Goal: Task Accomplishment & Management: Manage account settings

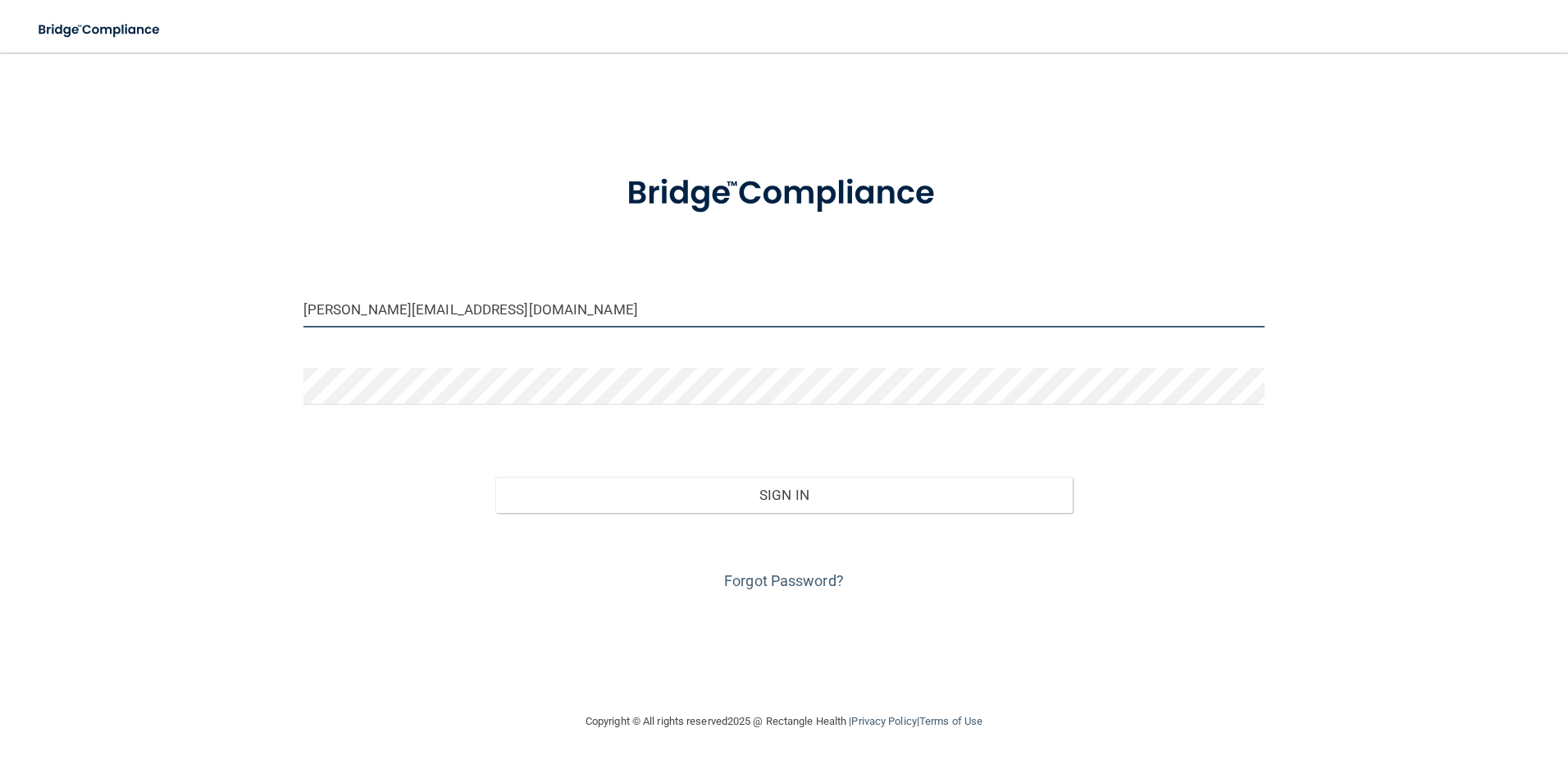
click at [609, 319] on input "mary.m@yakimahealth.com" at bounding box center [784, 308] width 962 height 37
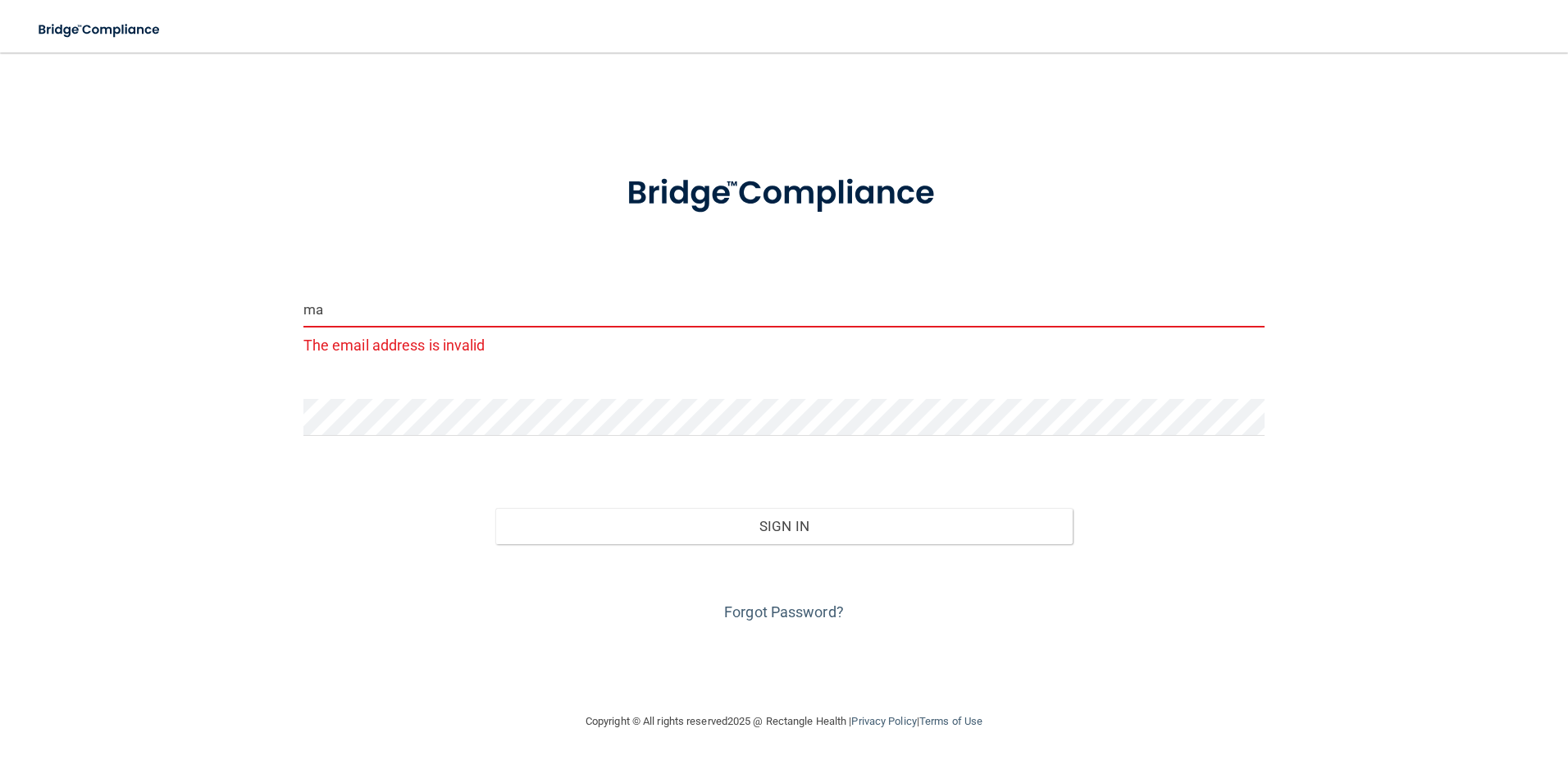
type input "m"
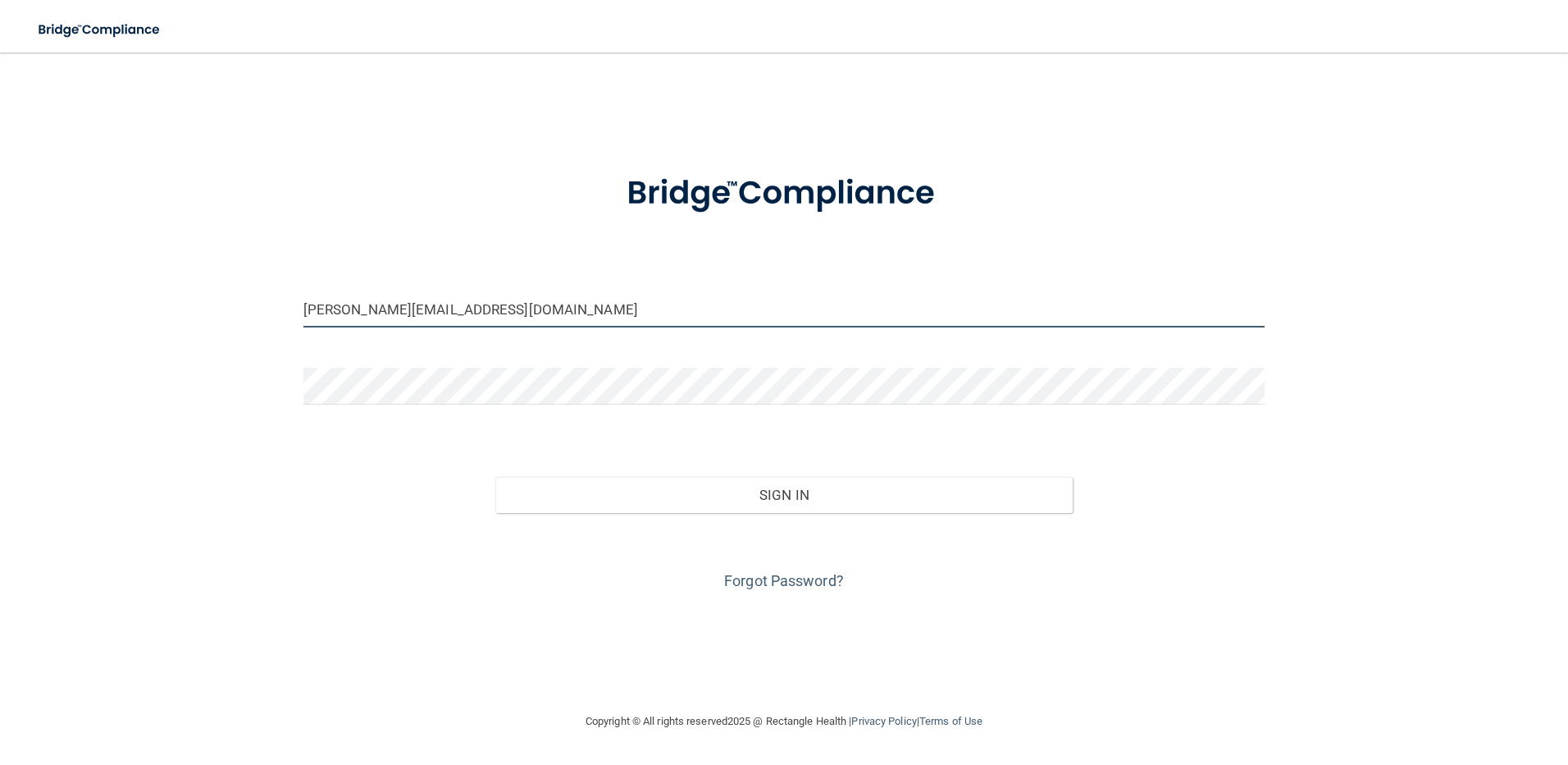
type input "[PERSON_NAME][EMAIL_ADDRESS][DOMAIN_NAME]"
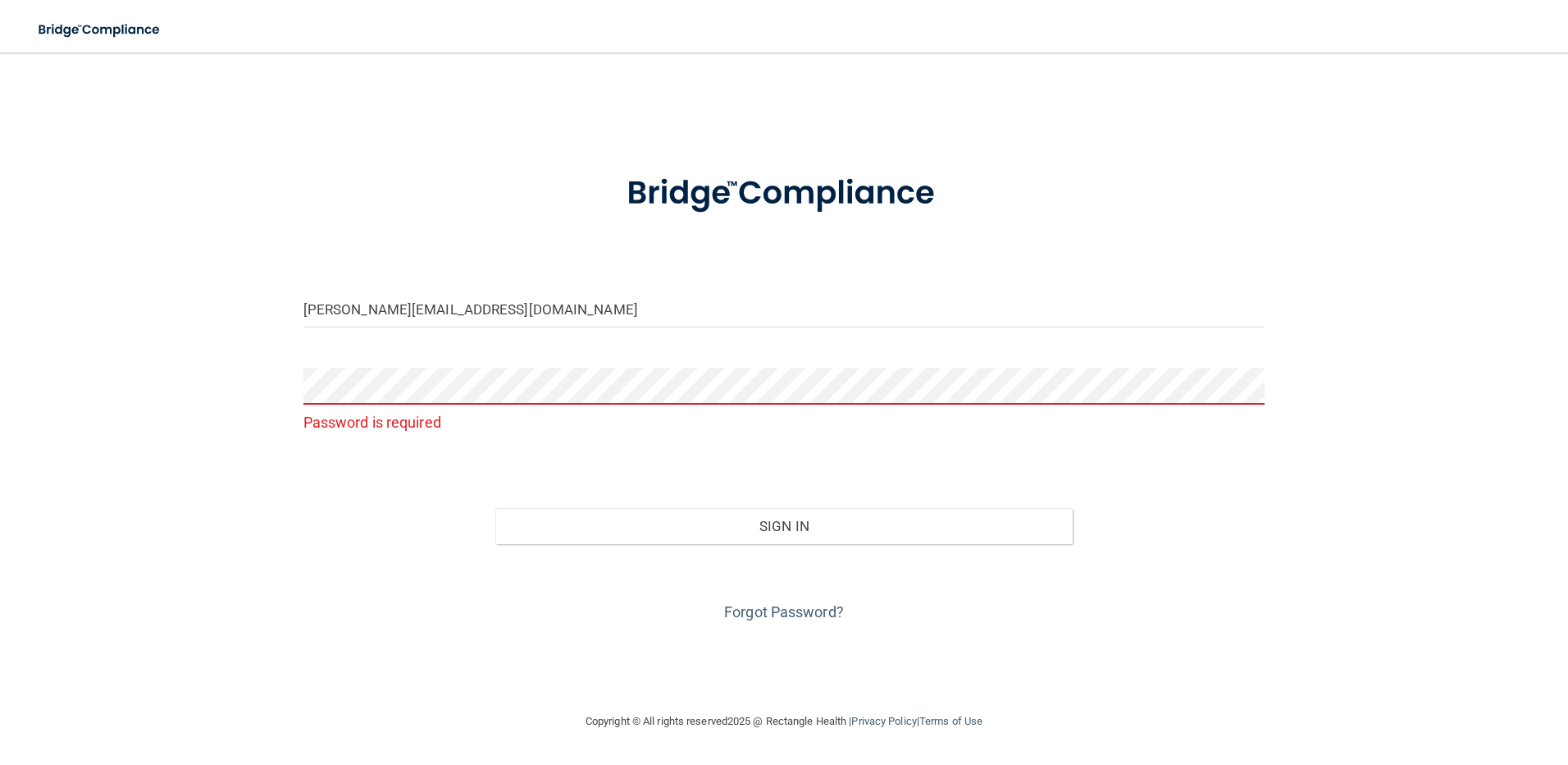
click at [935, 629] on div "andrea.g@yakimahealth.com Password is required Invalid email/password. You don'…" at bounding box center [784, 382] width 1503 height 626
click at [807, 612] on link "Forgot Password?" at bounding box center [784, 611] width 119 height 17
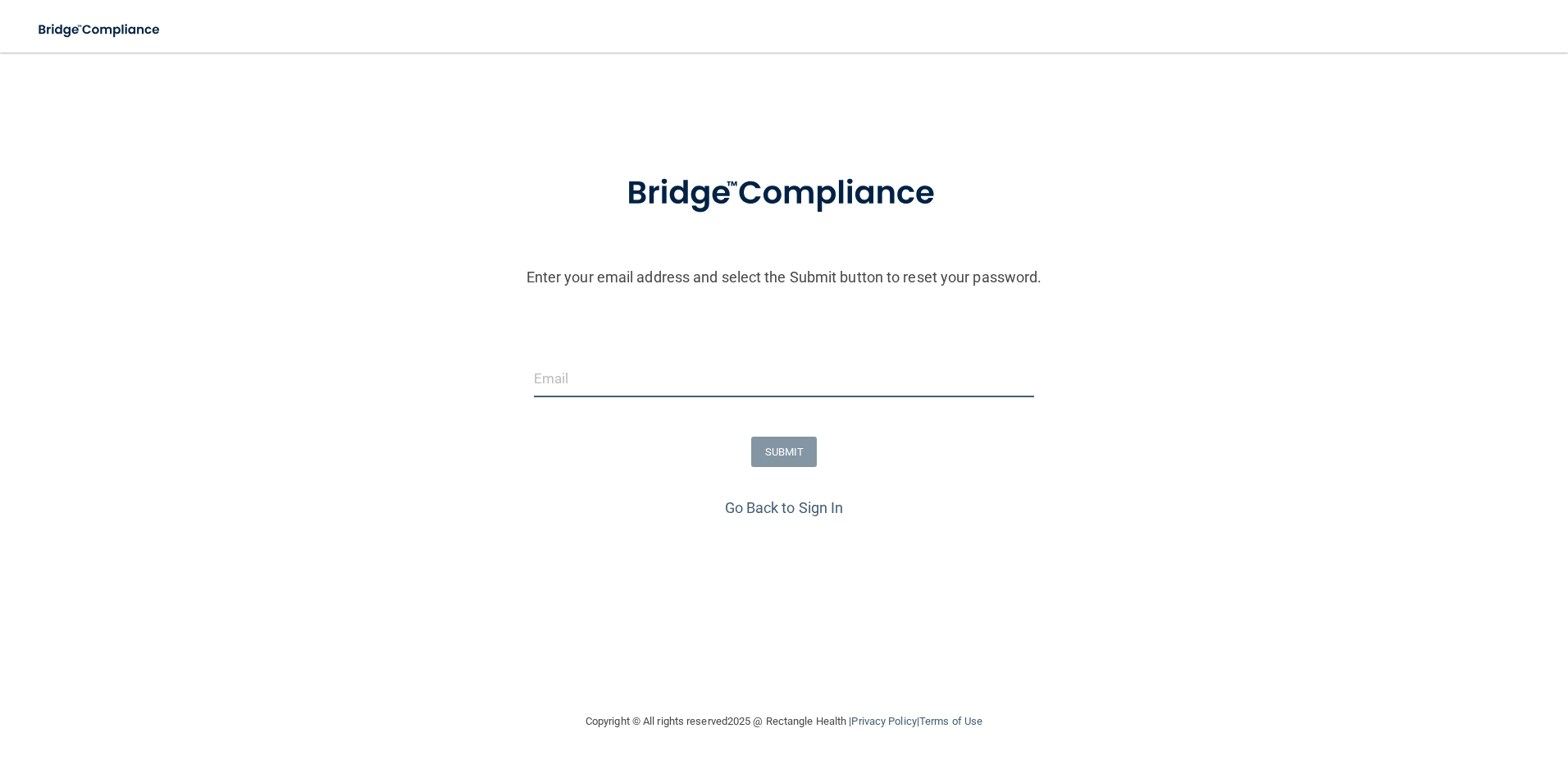
click at [552, 379] on input "email" at bounding box center [784, 378] width 501 height 37
type input "[PERSON_NAME][EMAIL_ADDRESS][DOMAIN_NAME]"
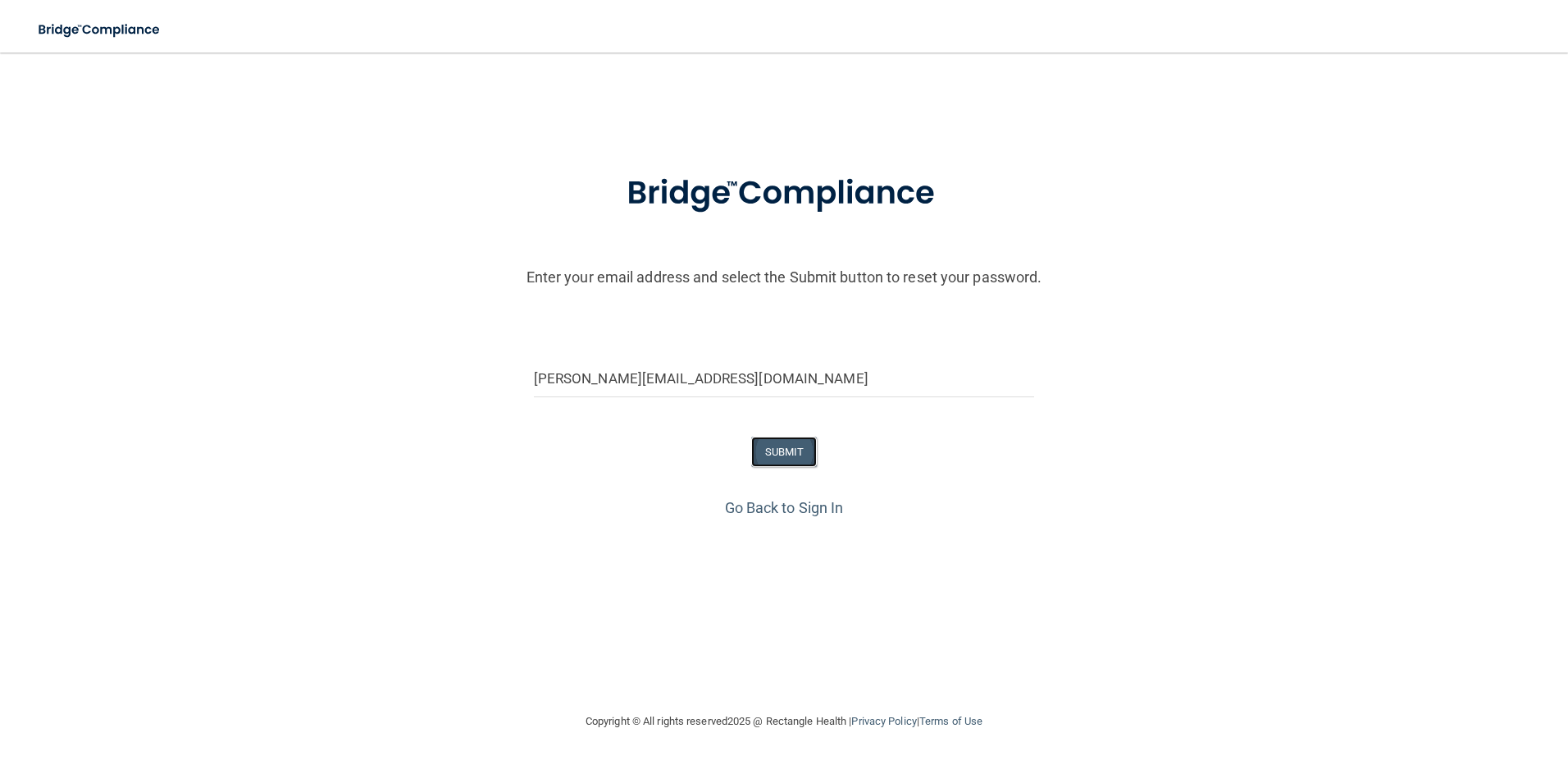
click at [768, 454] on button "SUBMIT" at bounding box center [784, 451] width 67 height 30
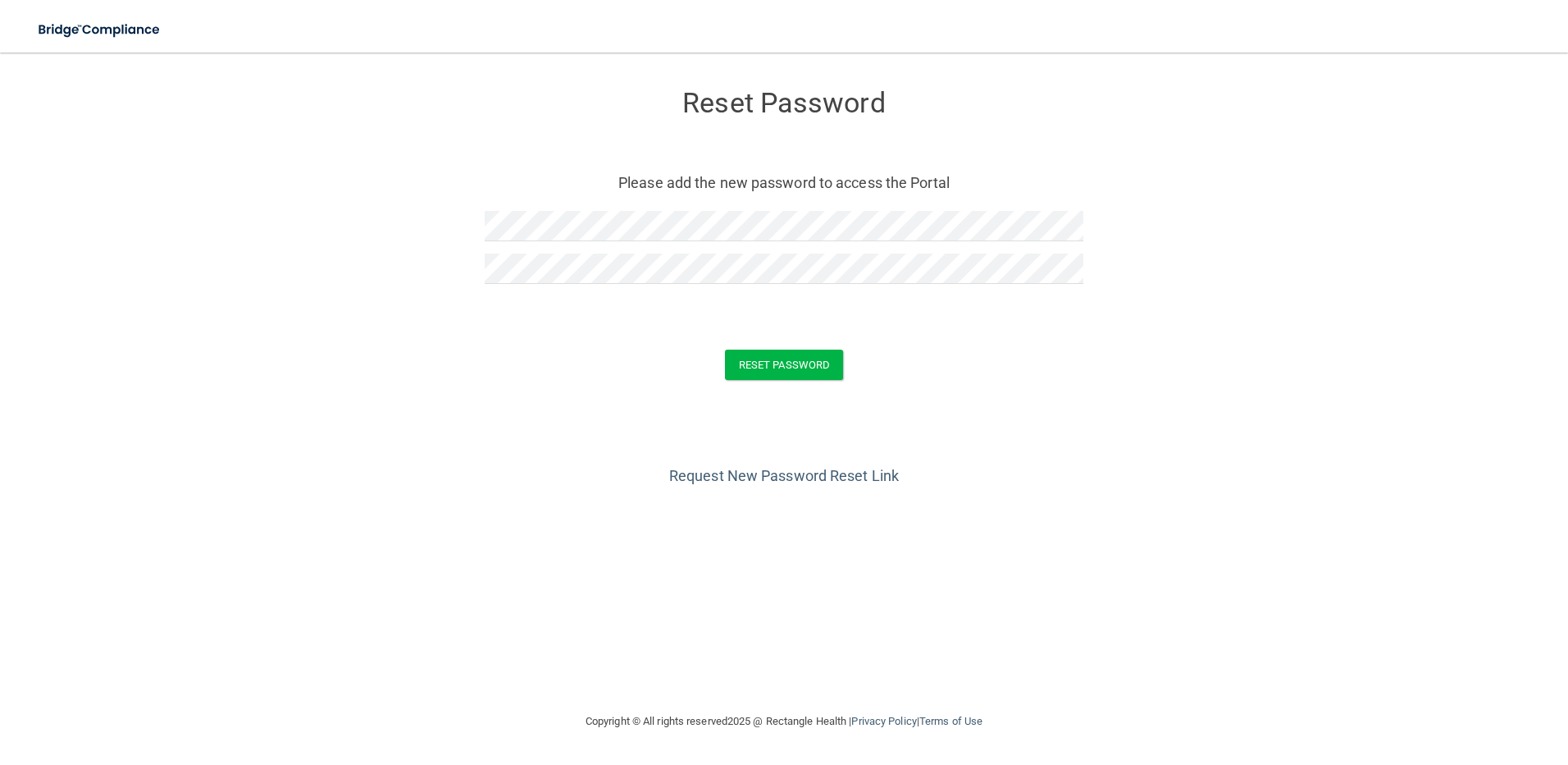
click at [1007, 324] on form "Reset Password Please add the new password to access the Portal Reset Password …" at bounding box center [784, 237] width 1503 height 338
click at [820, 361] on button "Reset Password" at bounding box center [784, 365] width 118 height 30
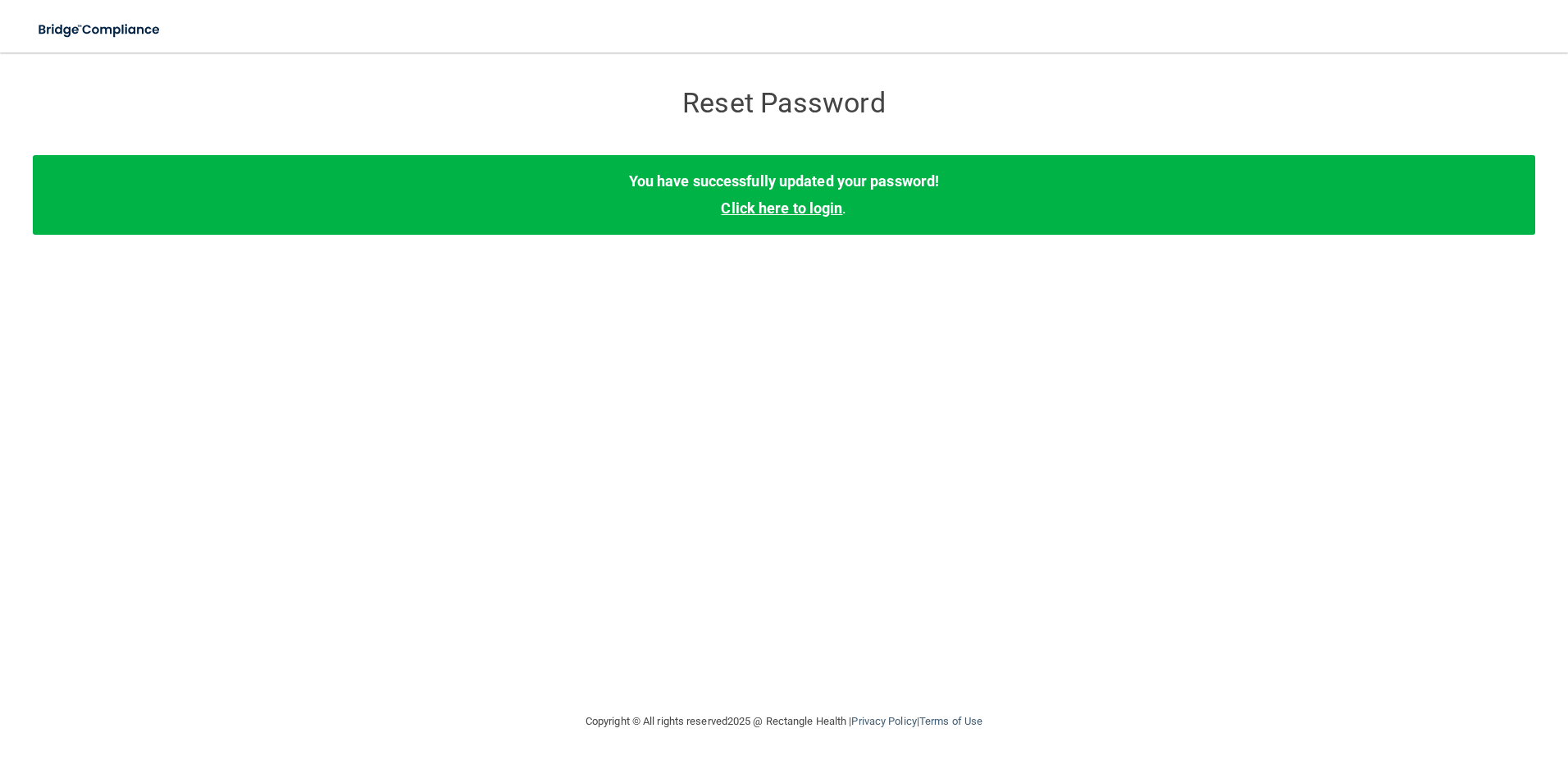
click at [811, 208] on link "Click here to login" at bounding box center [782, 208] width 121 height 17
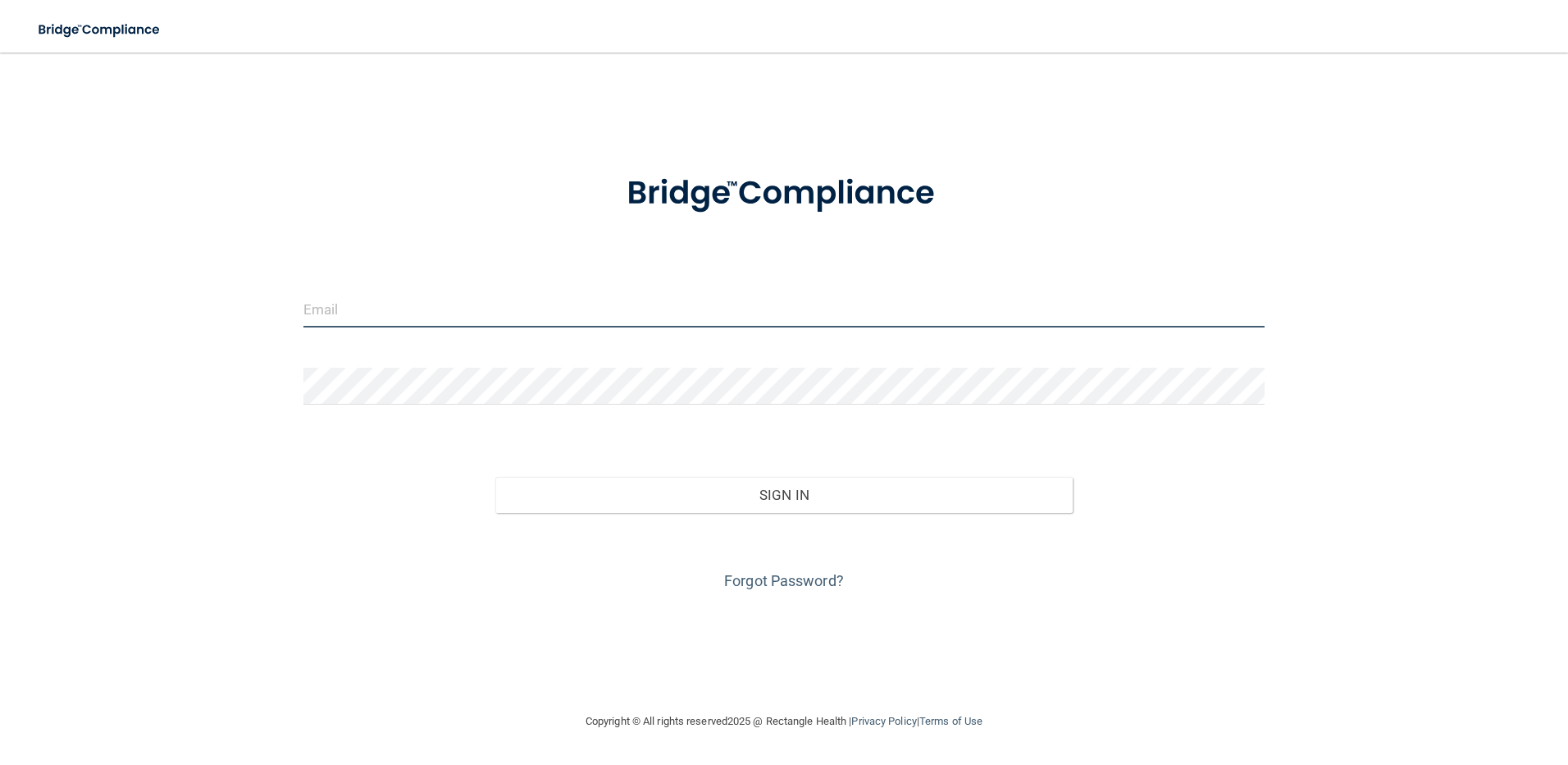
type input "[PERSON_NAME][EMAIL_ADDRESS][DOMAIN_NAME]"
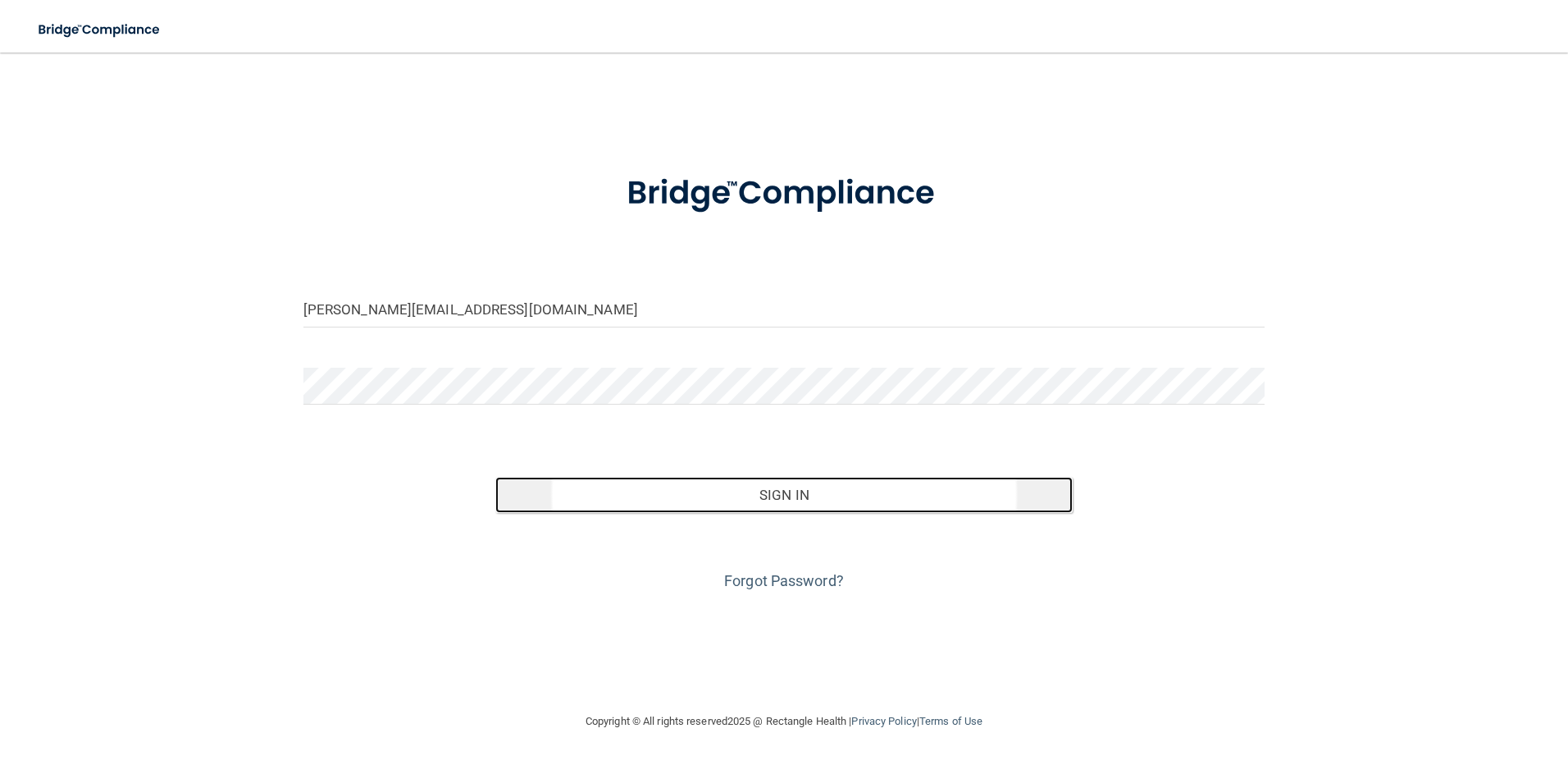
click at [772, 497] on button "Sign In" at bounding box center [784, 495] width 578 height 36
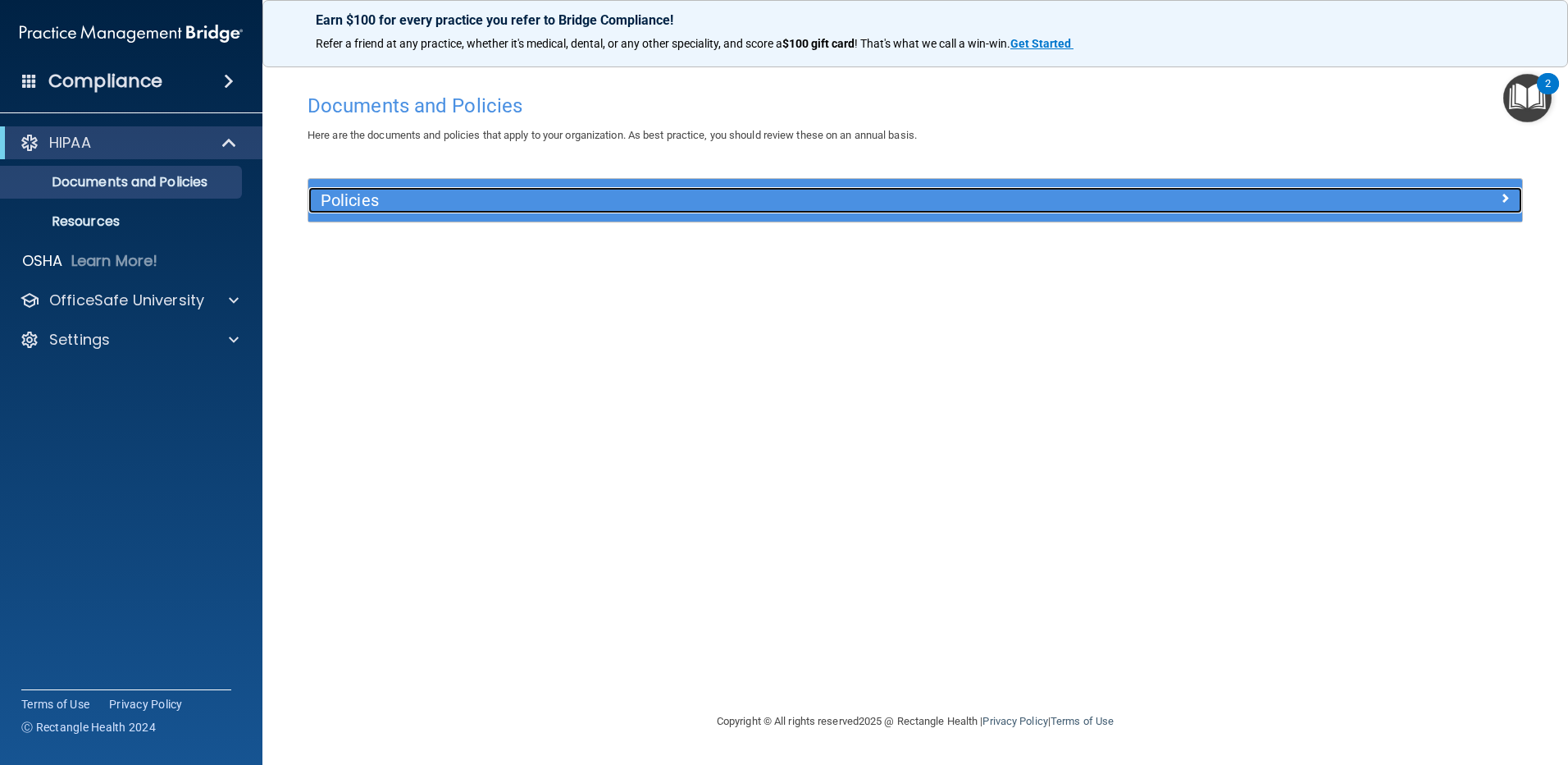
click at [1497, 200] on div at bounding box center [1370, 197] width 303 height 20
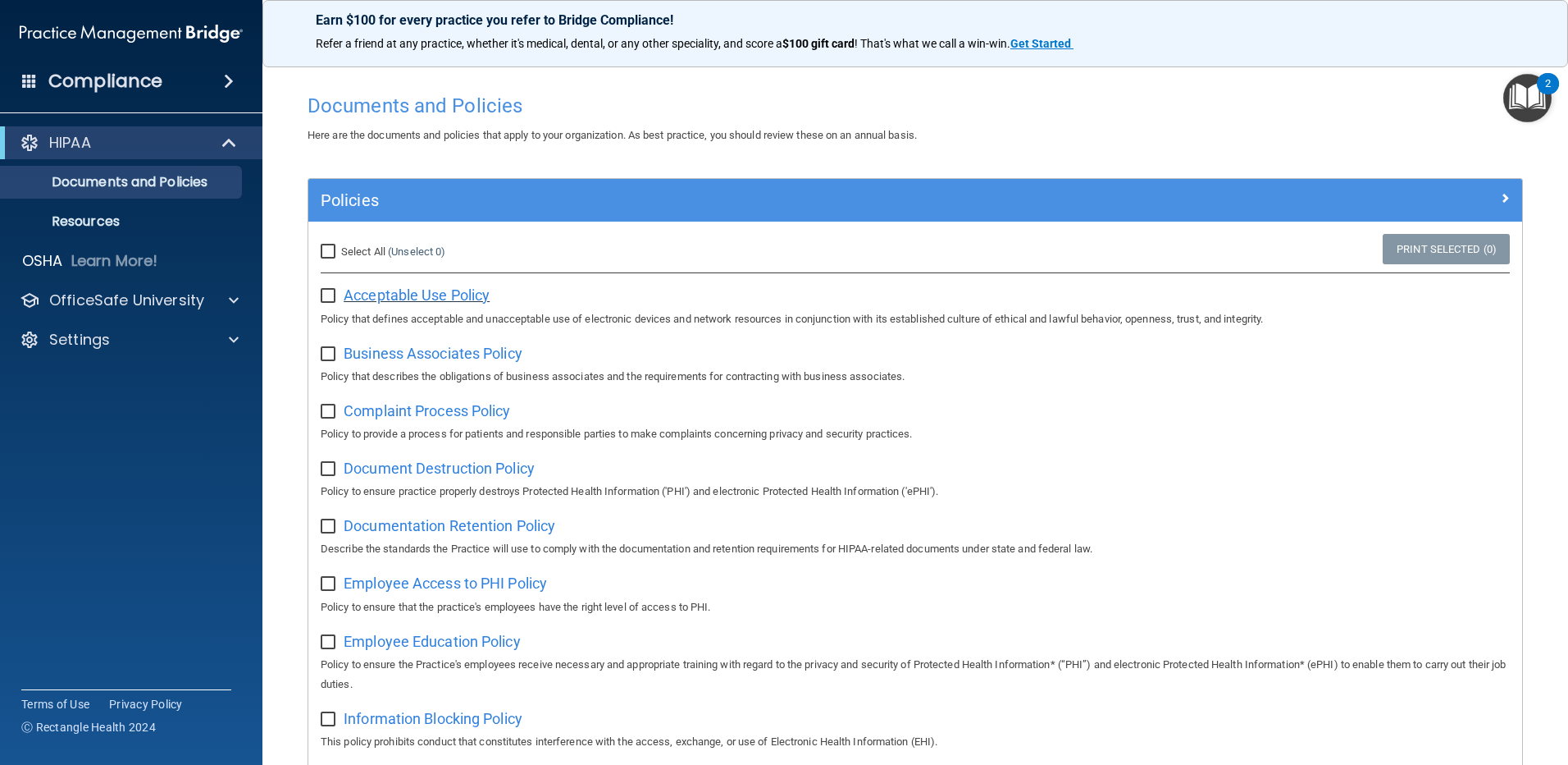
click at [460, 296] on span "Acceptable Use Policy" at bounding box center [417, 294] width 146 height 17
click at [331, 294] on input "checkbox" at bounding box center [330, 296] width 19 height 13
click at [336, 299] on input "checkbox" at bounding box center [330, 296] width 19 height 13
checkbox input "false"
click at [230, 144] on span at bounding box center [231, 143] width 14 height 20
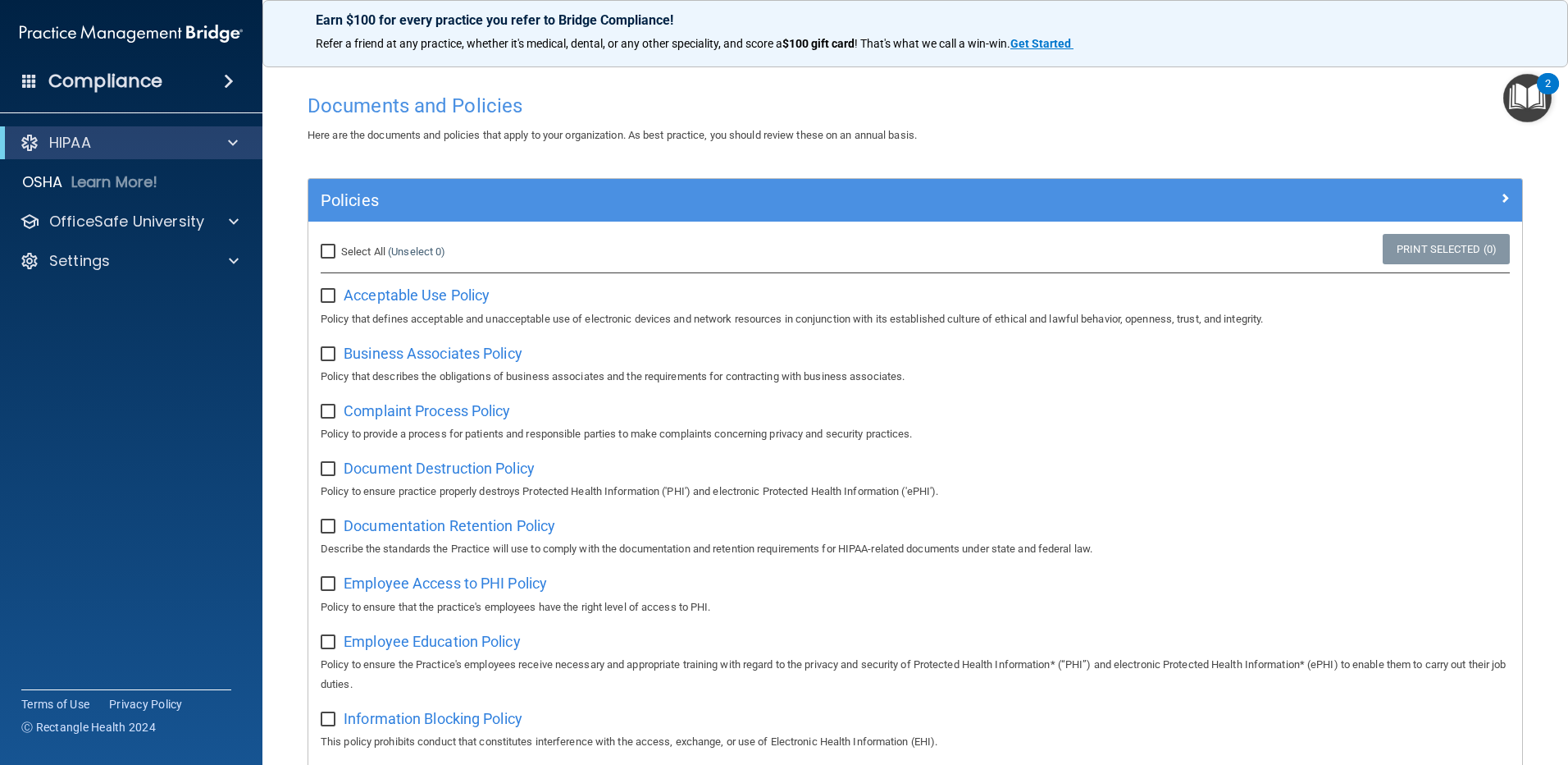
click at [231, 83] on span at bounding box center [228, 81] width 10 height 20
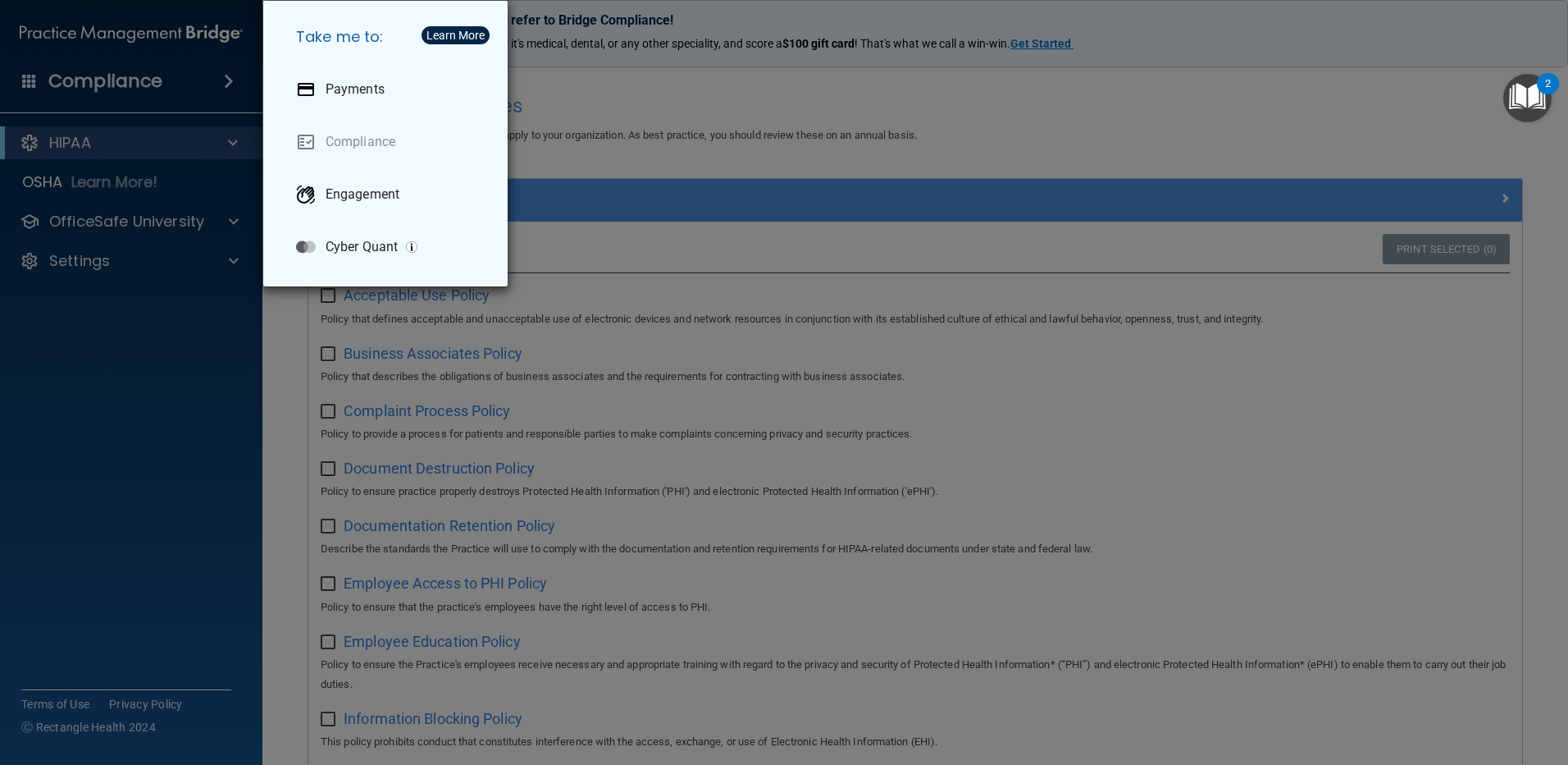
click at [231, 85] on div "Take me to: Payments Compliance Engagement Cyber Quant" at bounding box center [784, 382] width 1568 height 765
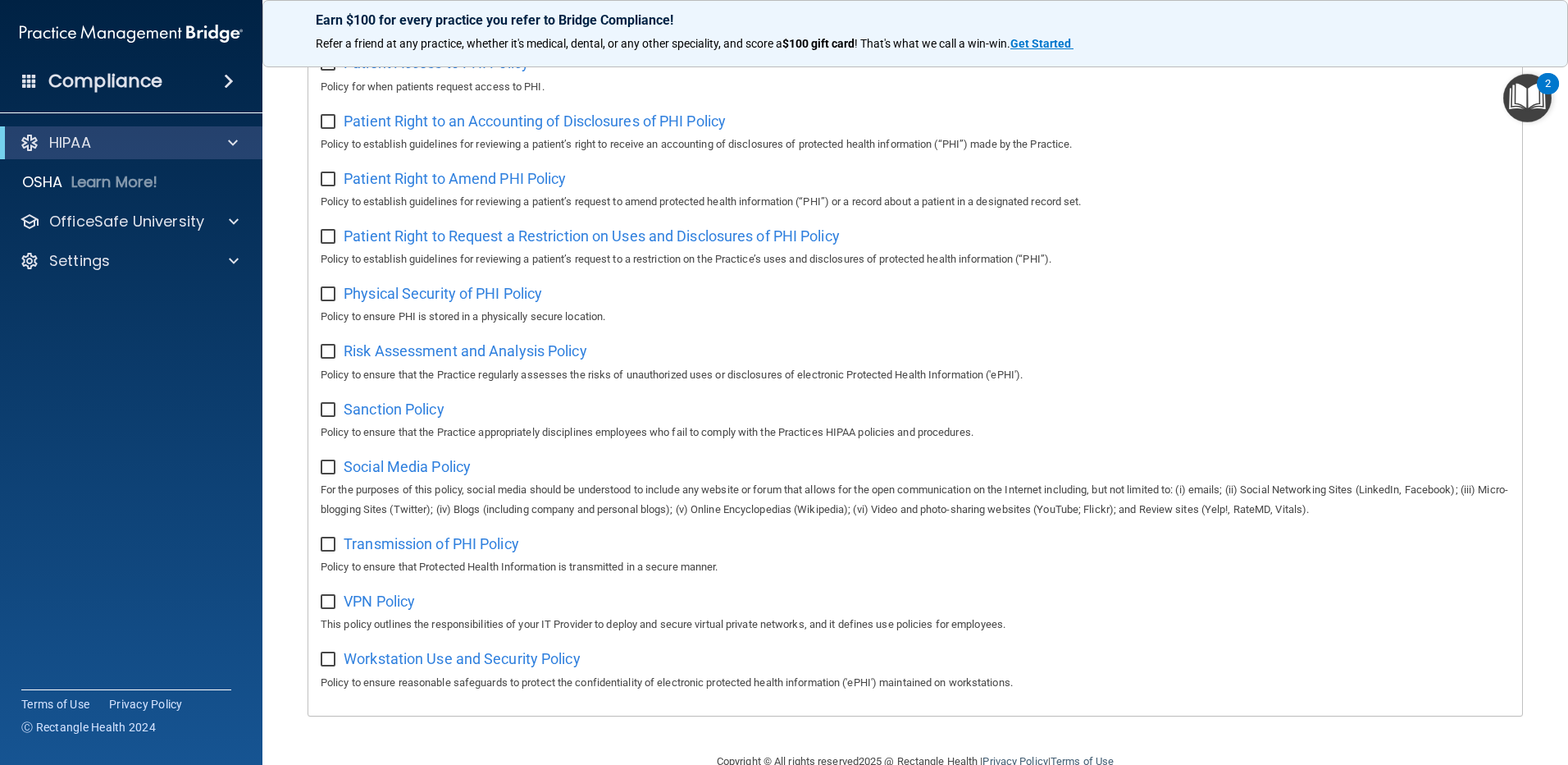
scroll to position [881, 0]
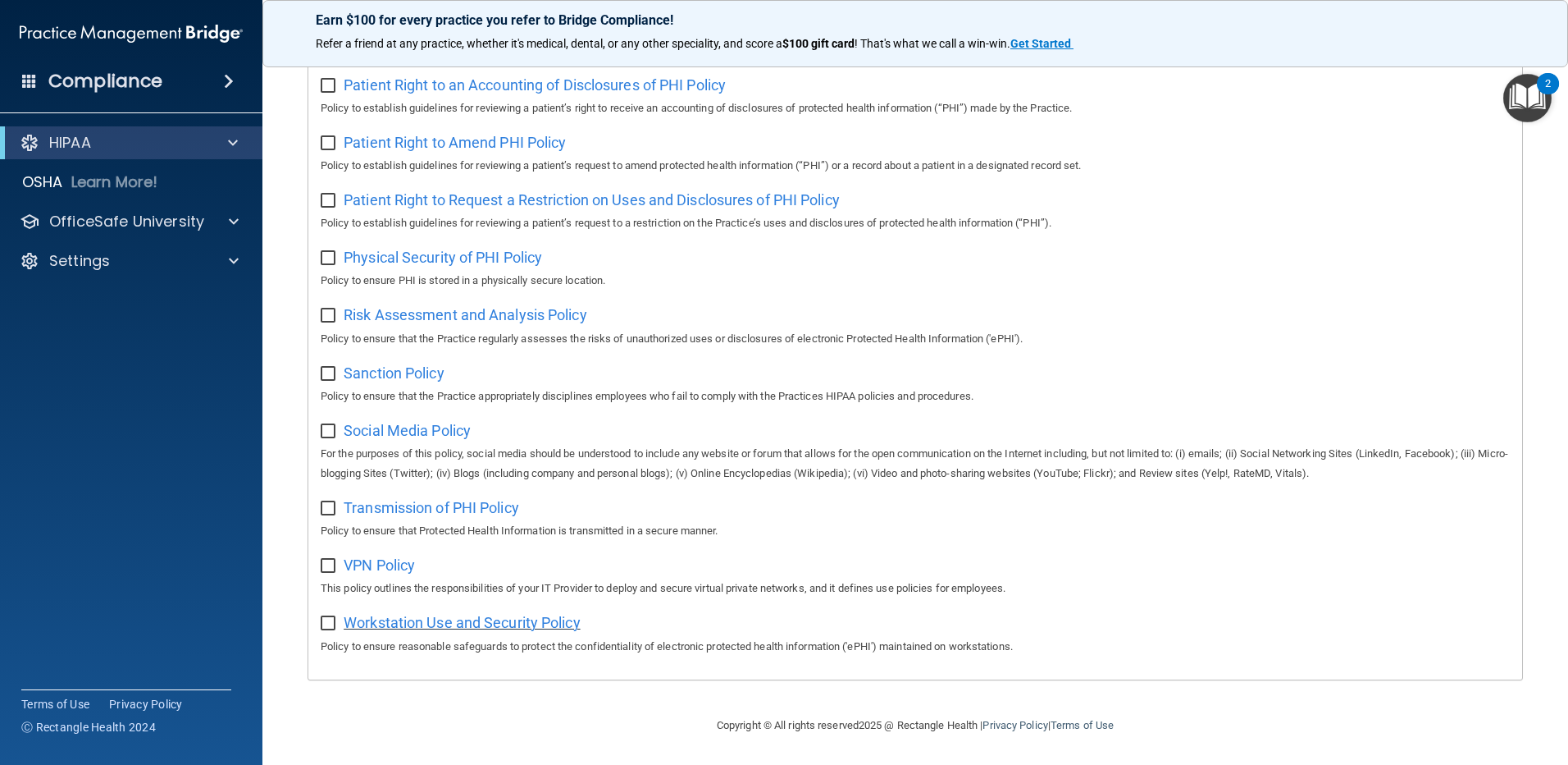
click at [458, 621] on span "Workstation Use and Security Policy" at bounding box center [463, 621] width 237 height 17
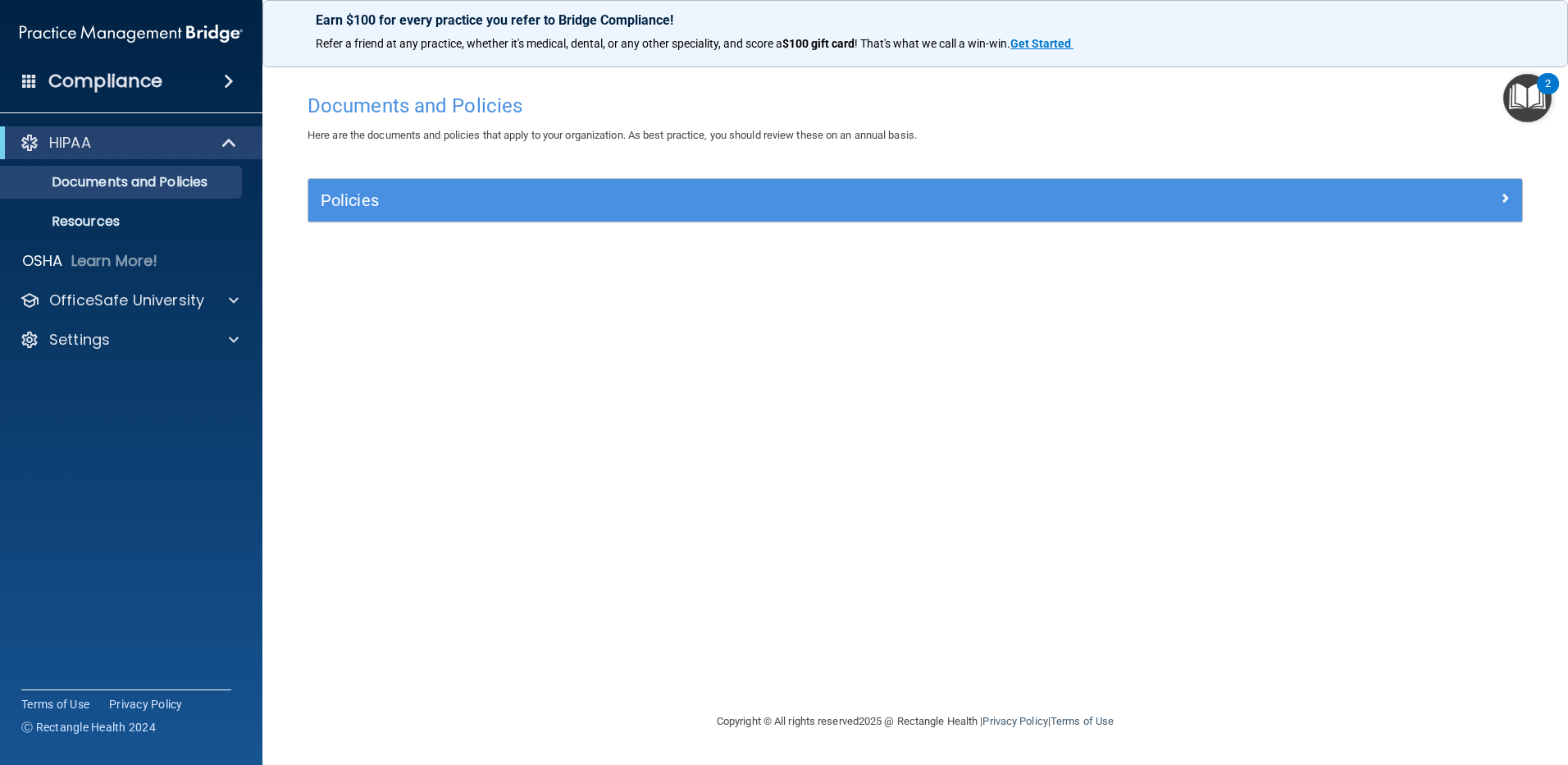
click at [226, 78] on span at bounding box center [228, 81] width 10 height 20
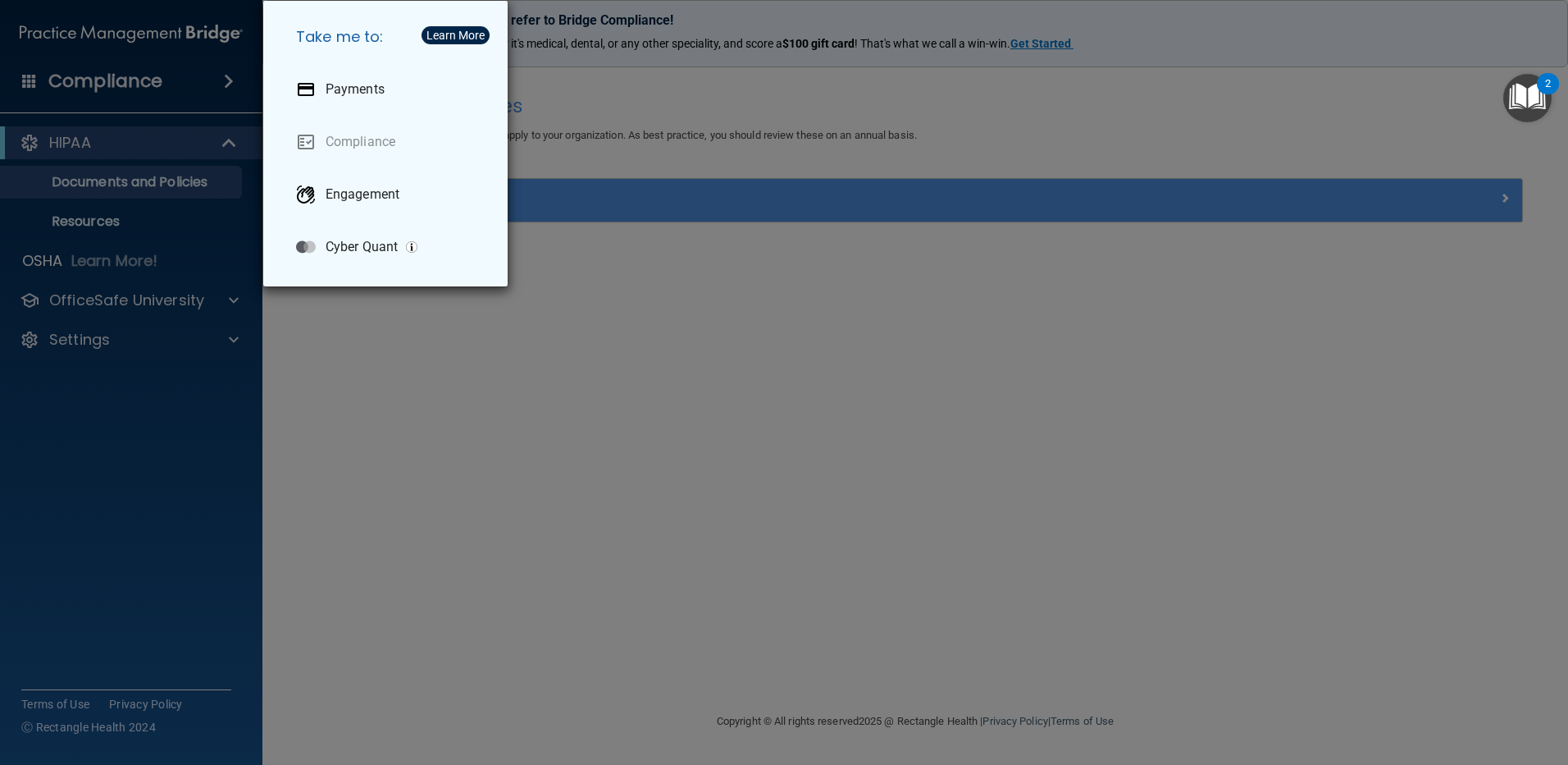
click at [210, 84] on div "Take me to: Payments Compliance Engagement Cyber Quant" at bounding box center [784, 382] width 1568 height 765
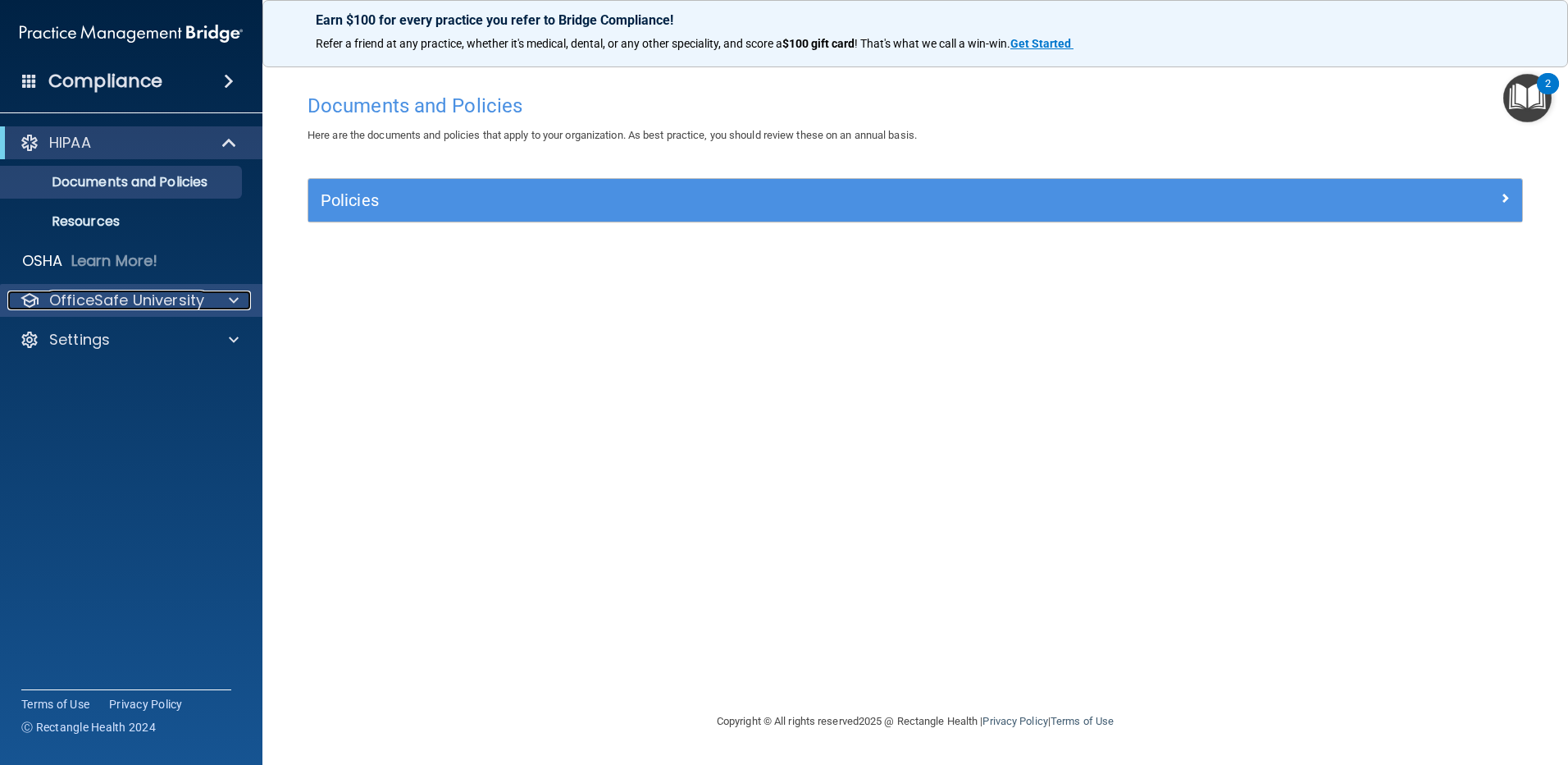
click at [230, 301] on span at bounding box center [234, 300] width 10 height 20
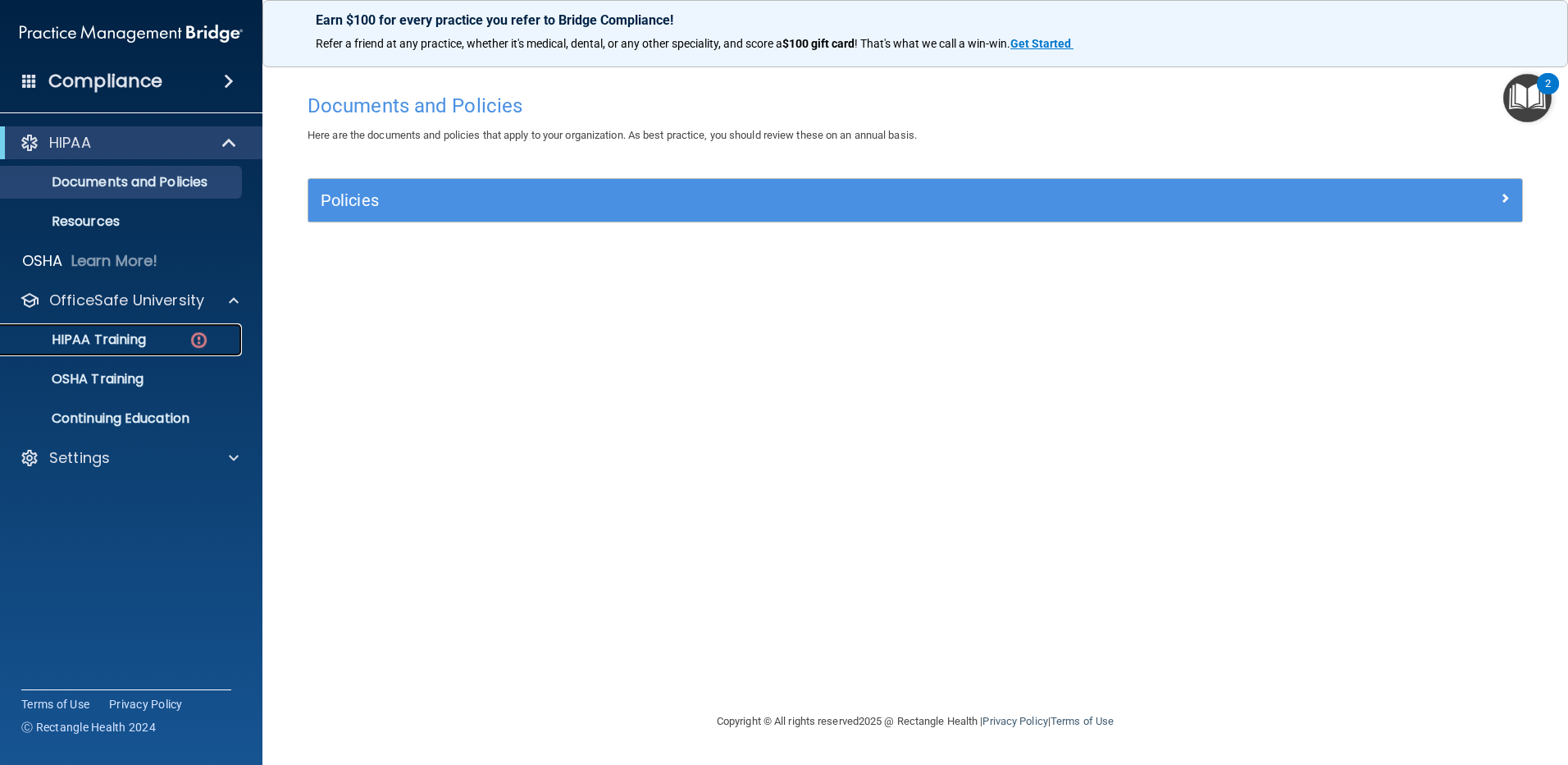
click at [135, 333] on p "HIPAA Training" at bounding box center [78, 340] width 135 height 16
